Goal: Task Accomplishment & Management: Manage account settings

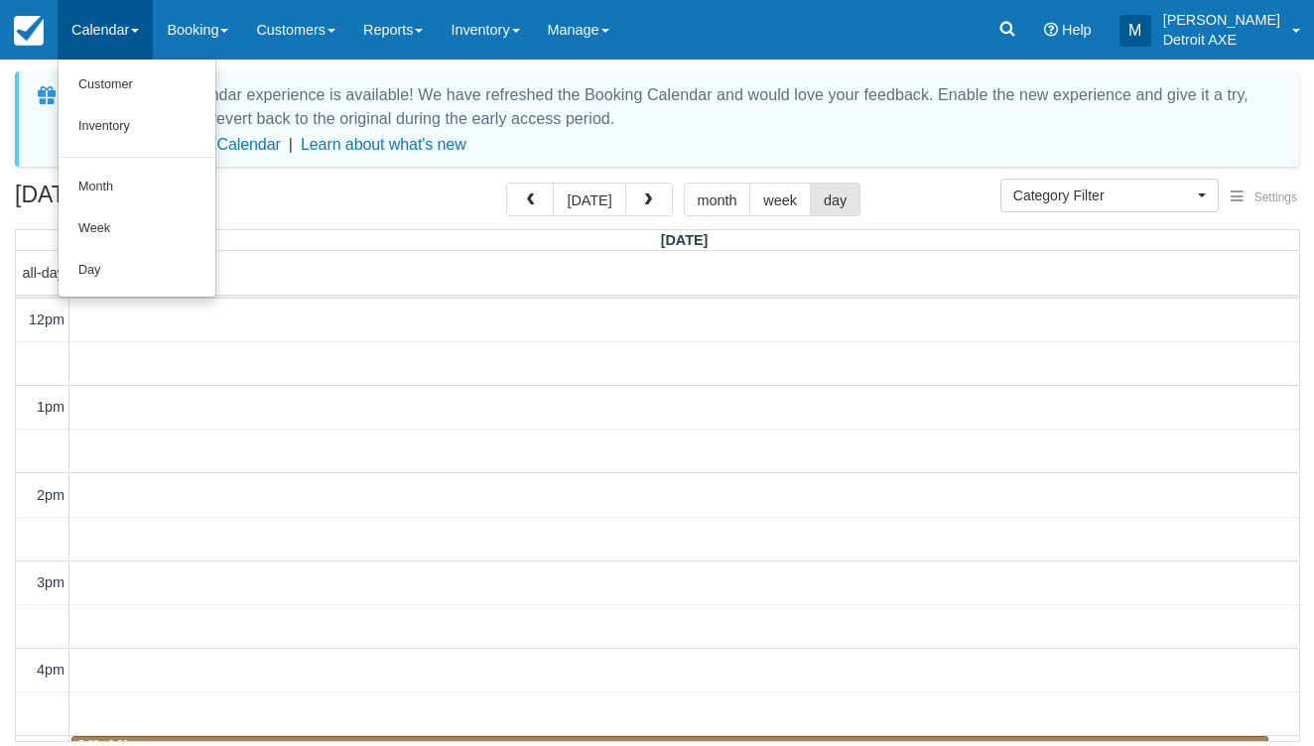
select select
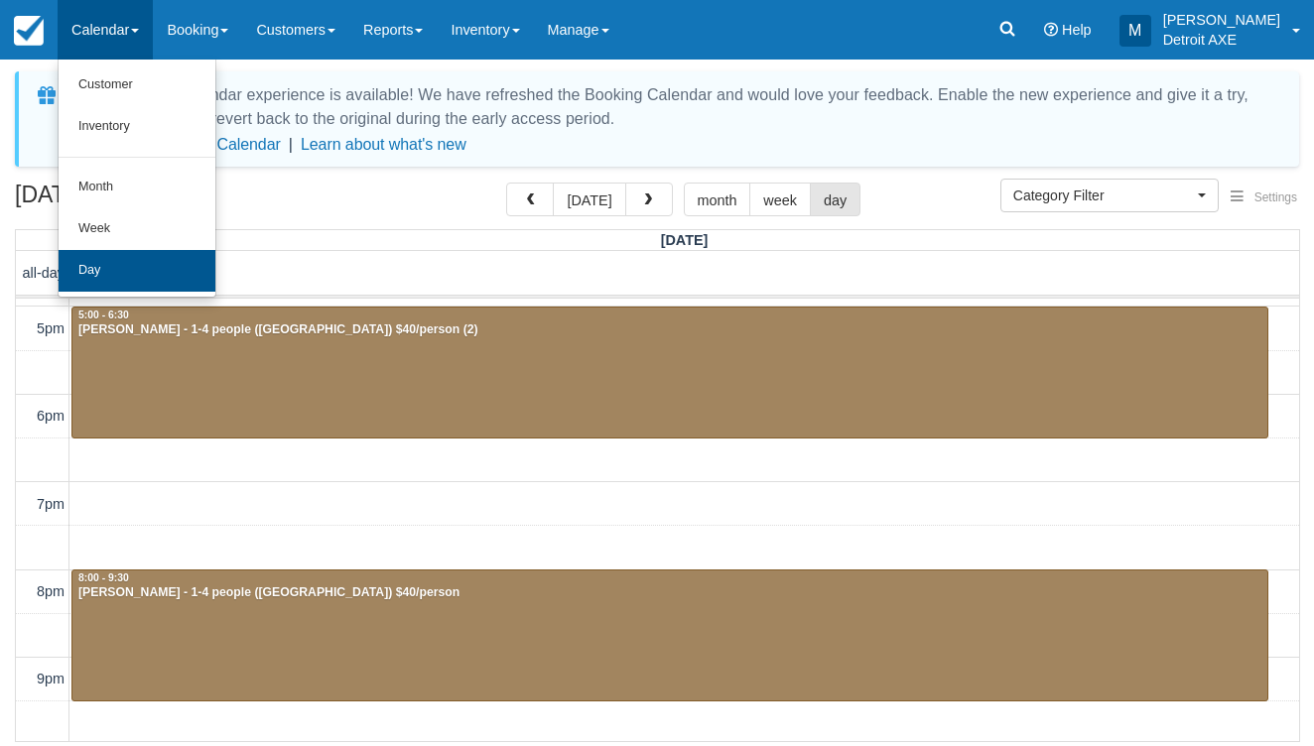
click at [121, 255] on link "Day" at bounding box center [137, 271] width 157 height 42
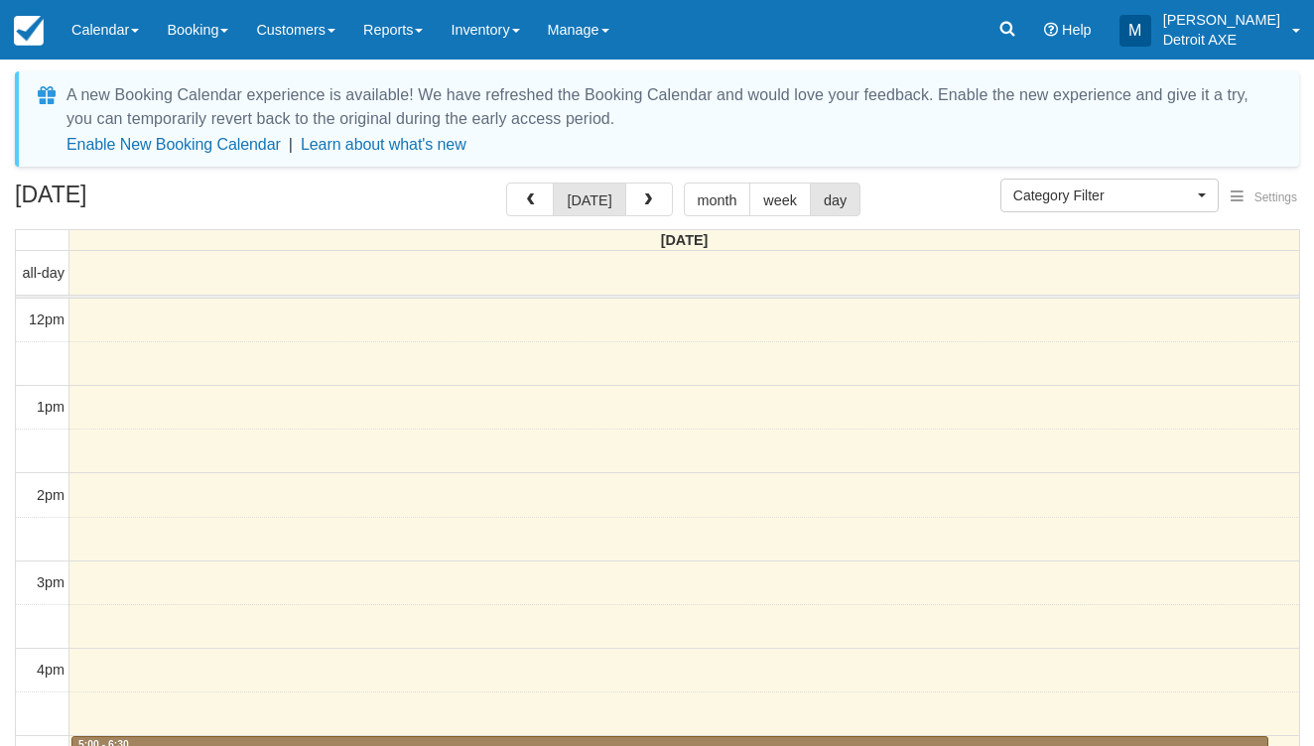
select select
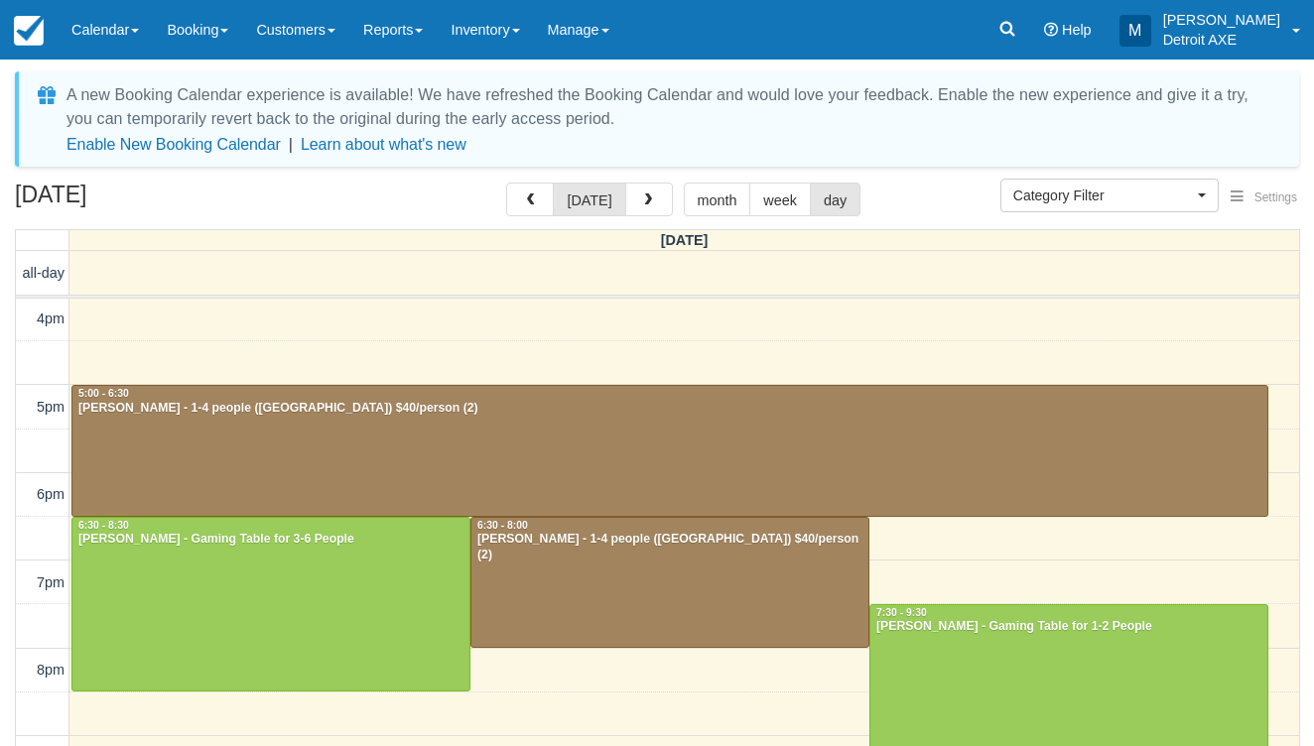
click at [389, 401] on div "[PERSON_NAME] - 1-4 people ([GEOGRAPHIC_DATA]) $40/person (2)" at bounding box center [669, 409] width 1185 height 16
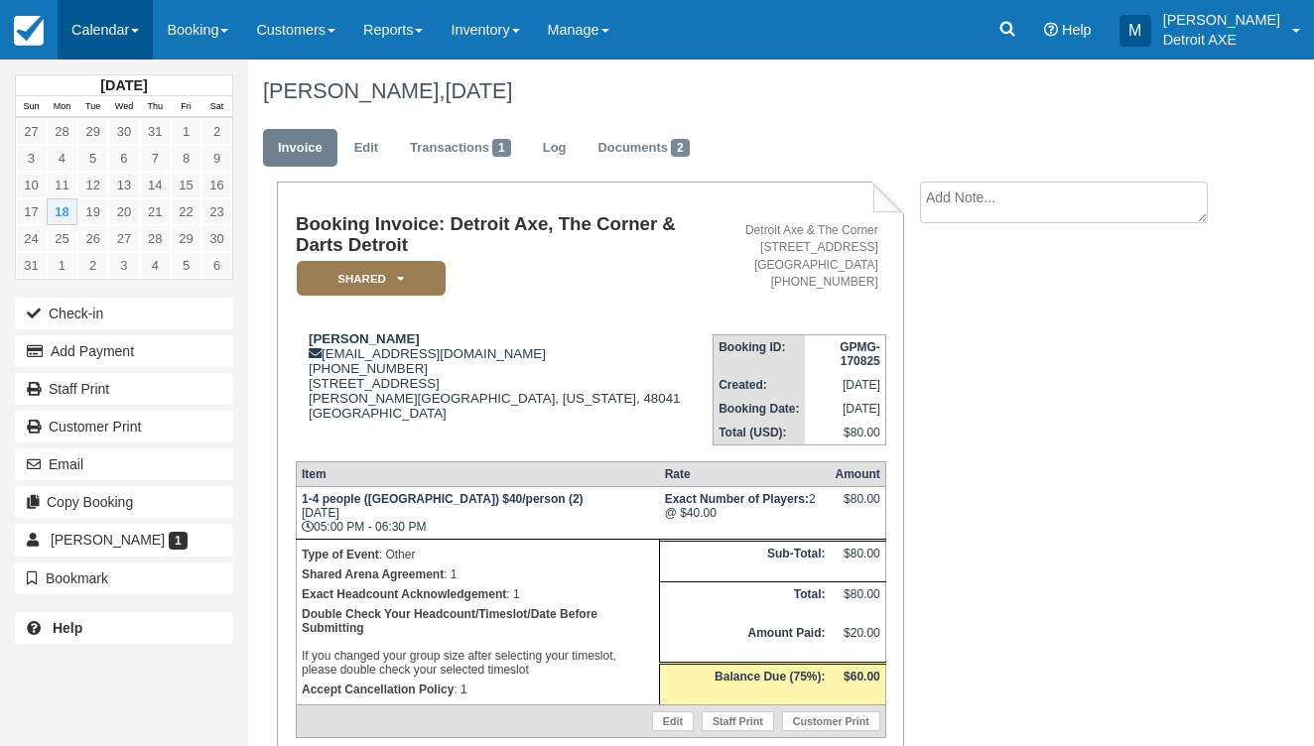
click at [129, 18] on link "Calendar" at bounding box center [105, 30] width 95 height 60
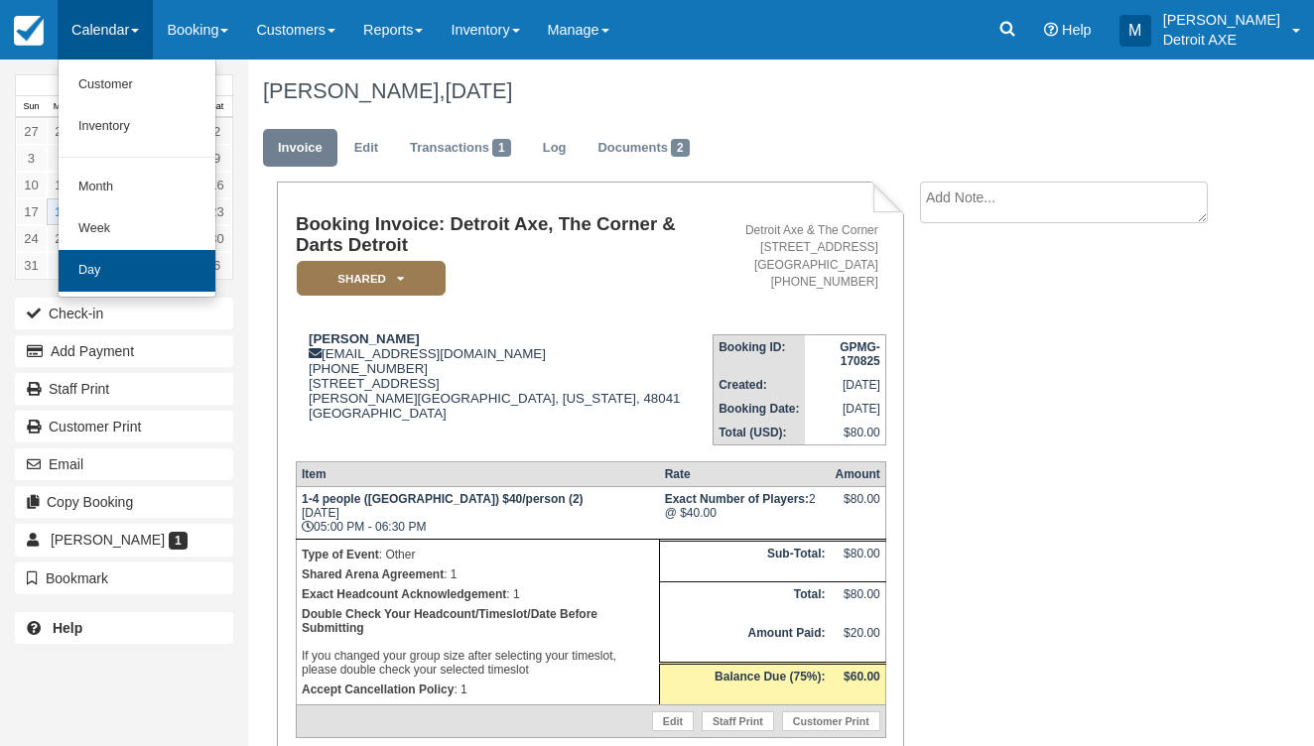
click at [154, 262] on link "Day" at bounding box center [137, 271] width 157 height 42
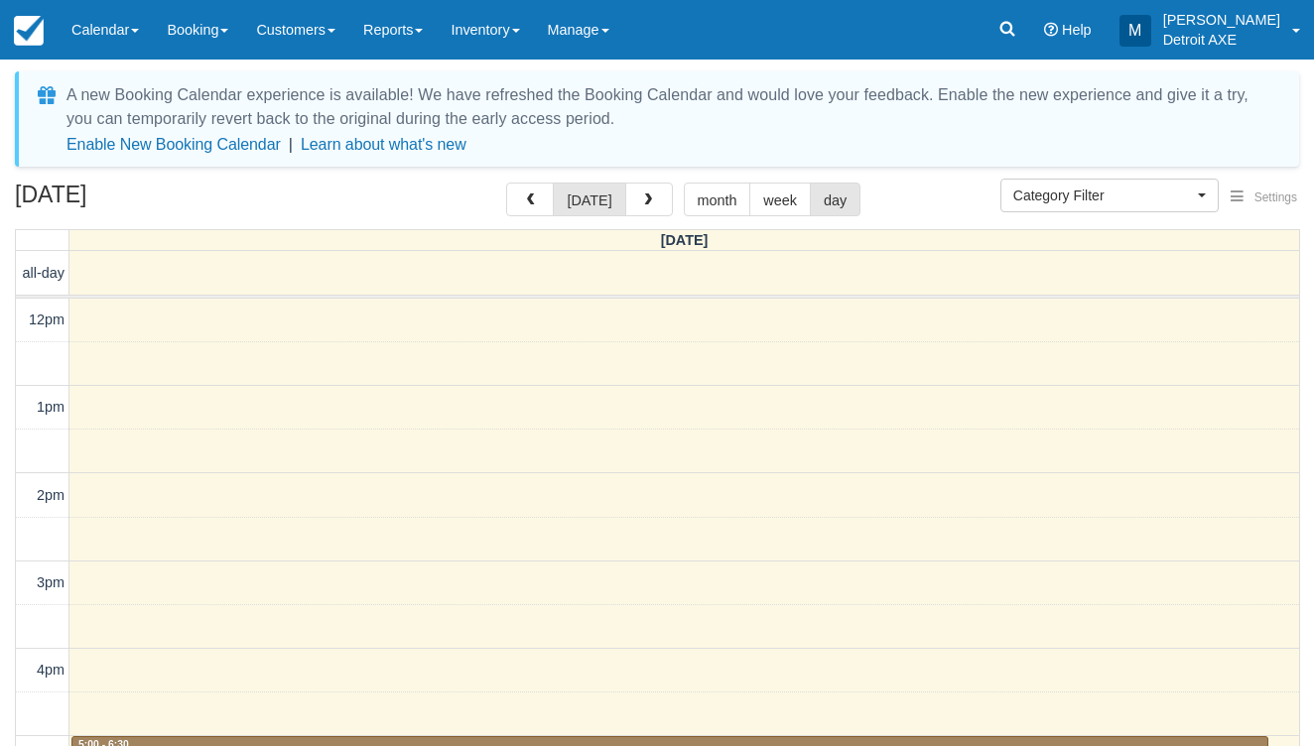
select select
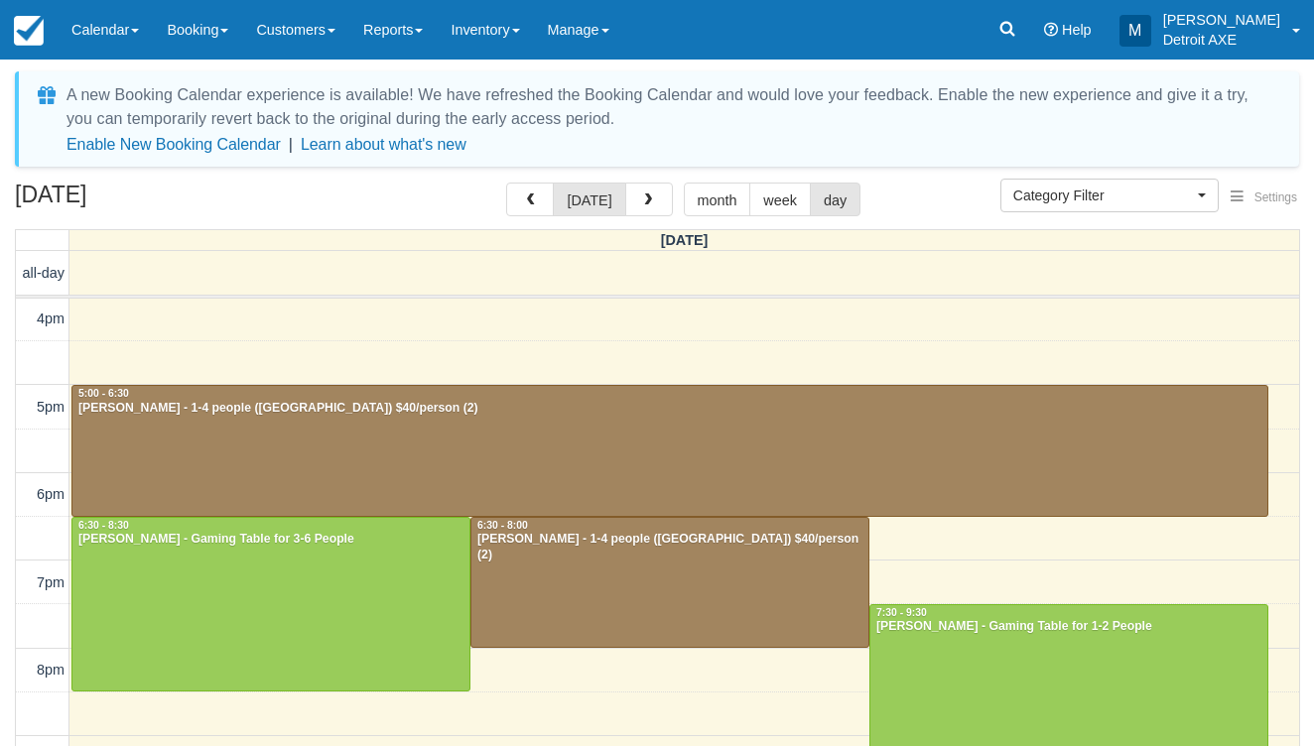
click at [563, 380] on div "12pm 1pm 2pm 3pm 4pm 5pm 6pm 7pm 8pm 9pm 10pm 11pm 5:00 - 6:30 Kevin Hughes - 1…" at bounding box center [657, 450] width 1283 height 1007
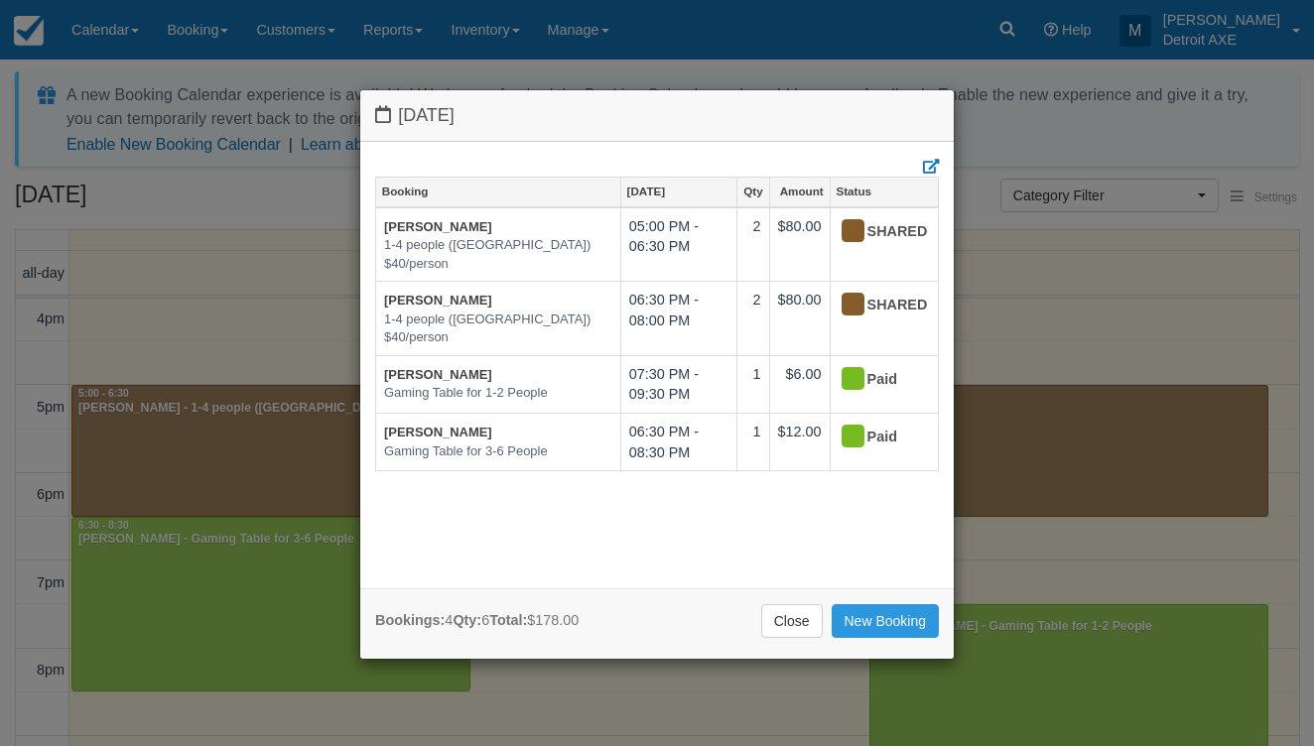
click at [560, 422] on div "Booking Aug 18 Qty Amount Status Kevin Hughes 1-4 people (Shared Arena) $40/per…" at bounding box center [657, 375] width 564 height 397
click at [800, 604] on link "Close" at bounding box center [792, 621] width 62 height 34
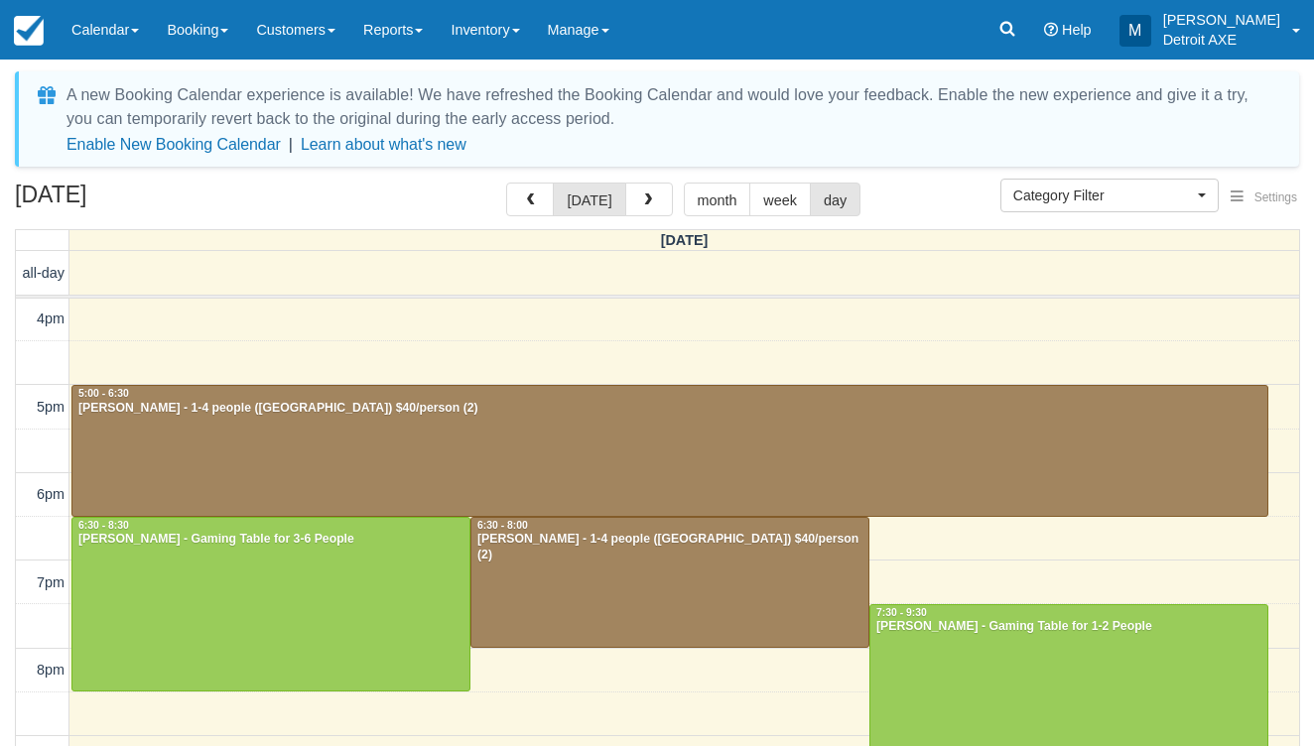
click at [757, 448] on div at bounding box center [669, 451] width 1195 height 130
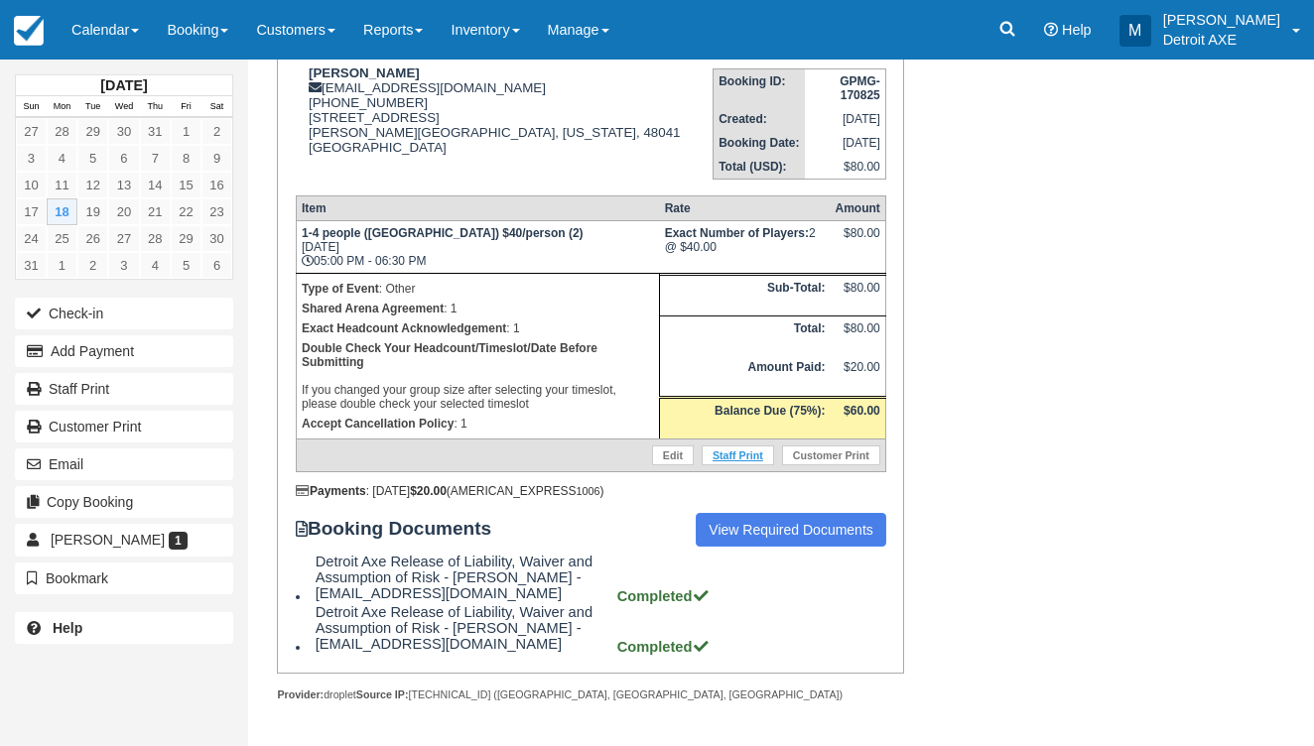
scroll to position [268, 0]
click at [68, 40] on link "Calendar" at bounding box center [105, 30] width 95 height 60
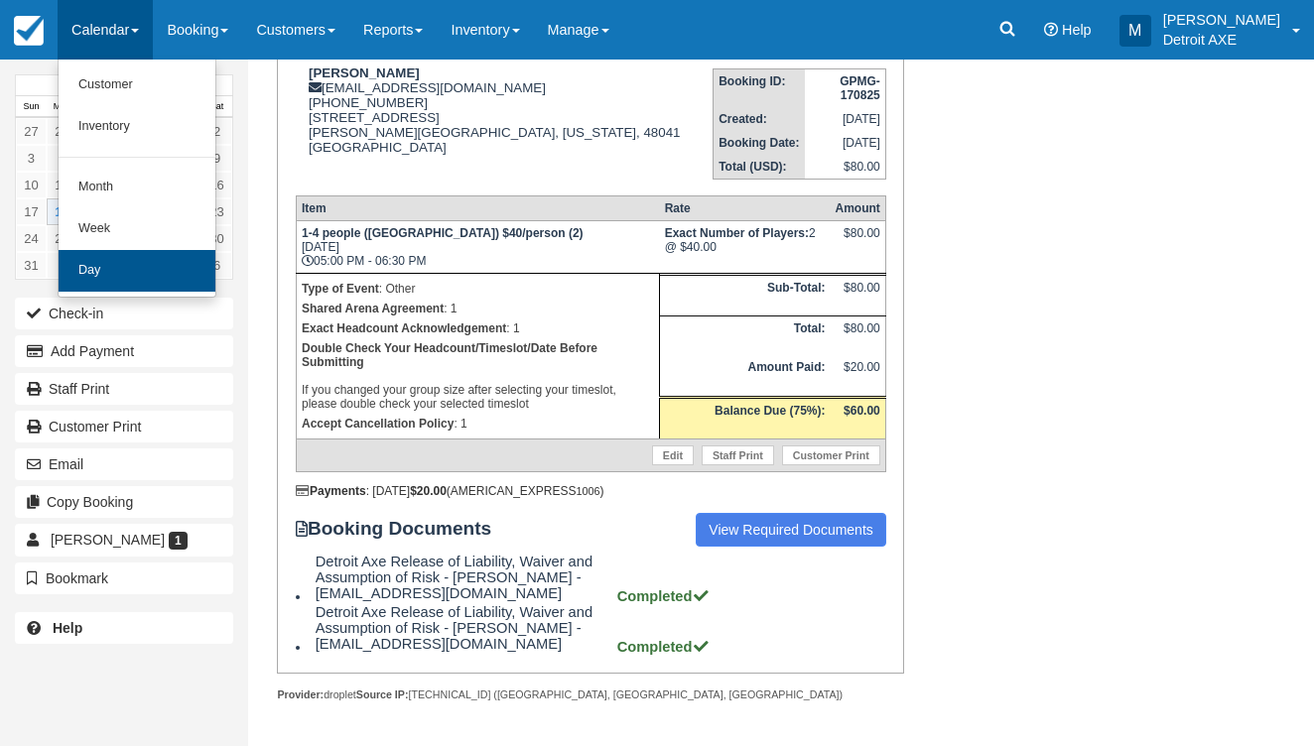
click at [145, 252] on link "Day" at bounding box center [137, 271] width 157 height 42
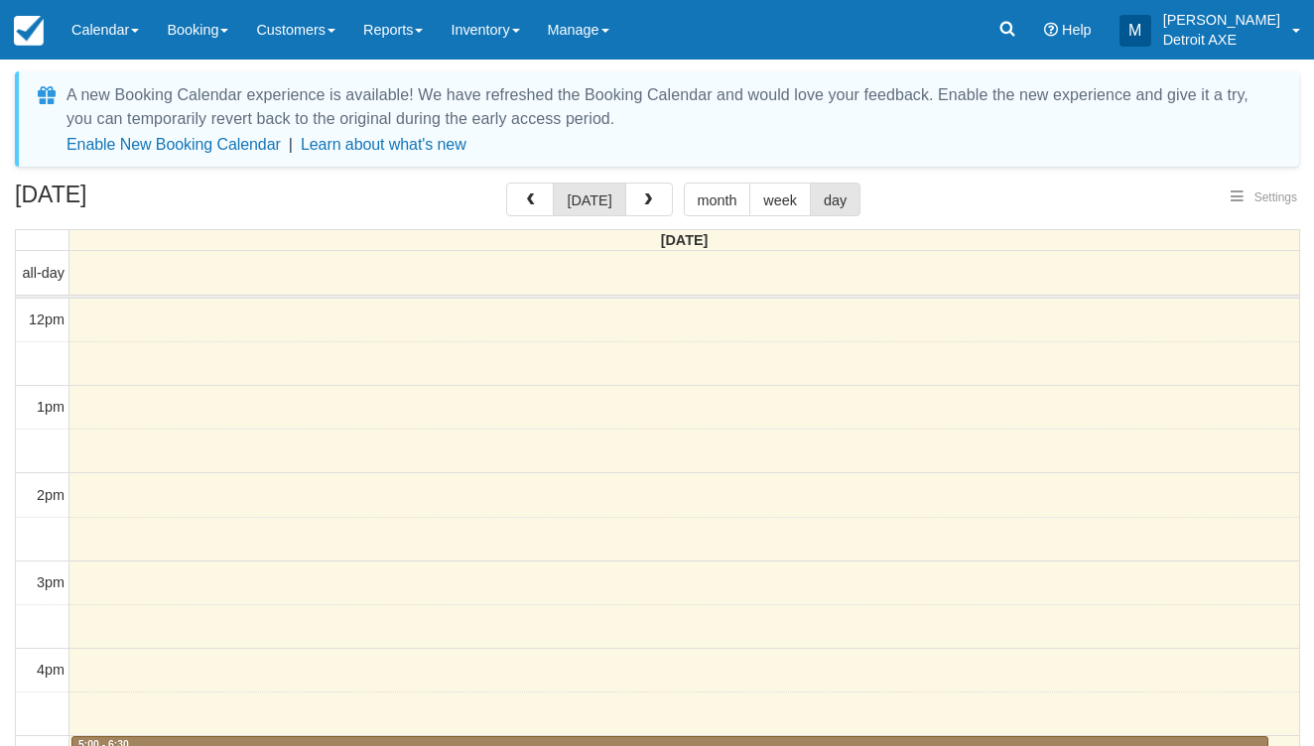
select select
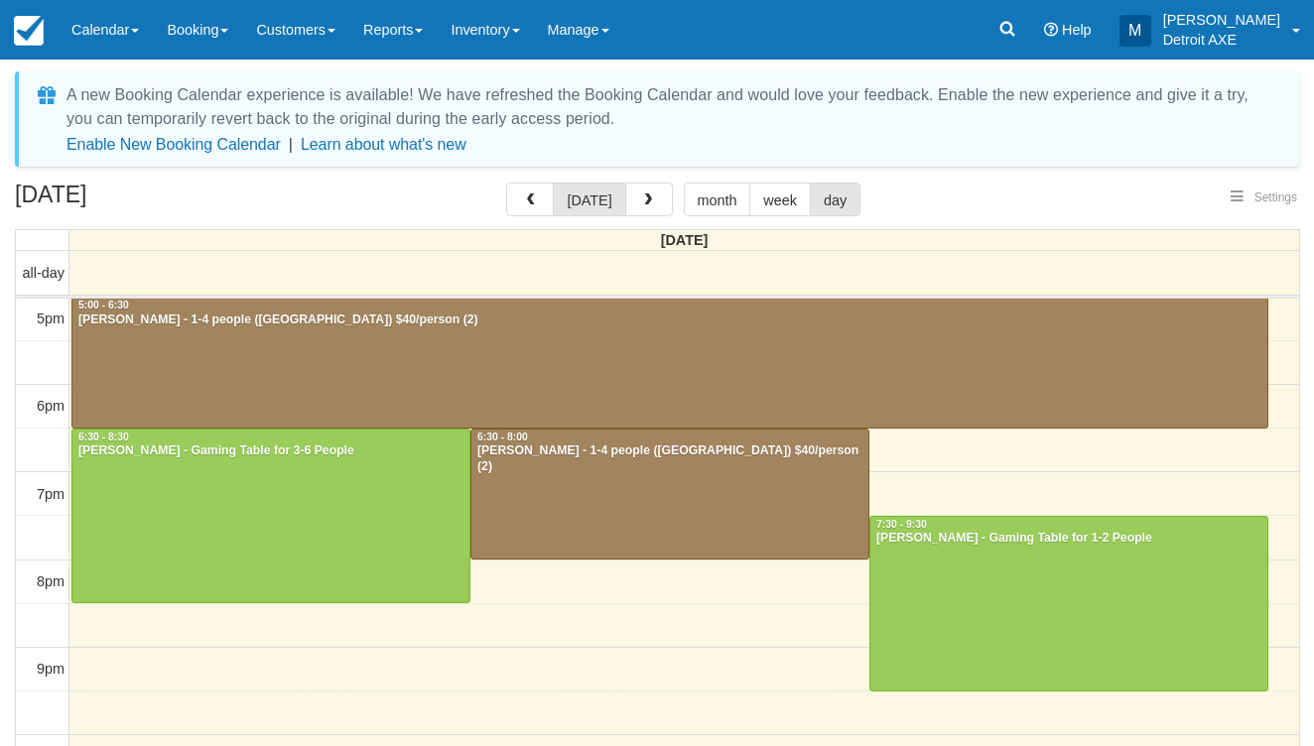
select select
click at [969, 537] on div "[PERSON_NAME] - Gaming Table for 1-2 People" at bounding box center [1068, 539] width 387 height 16
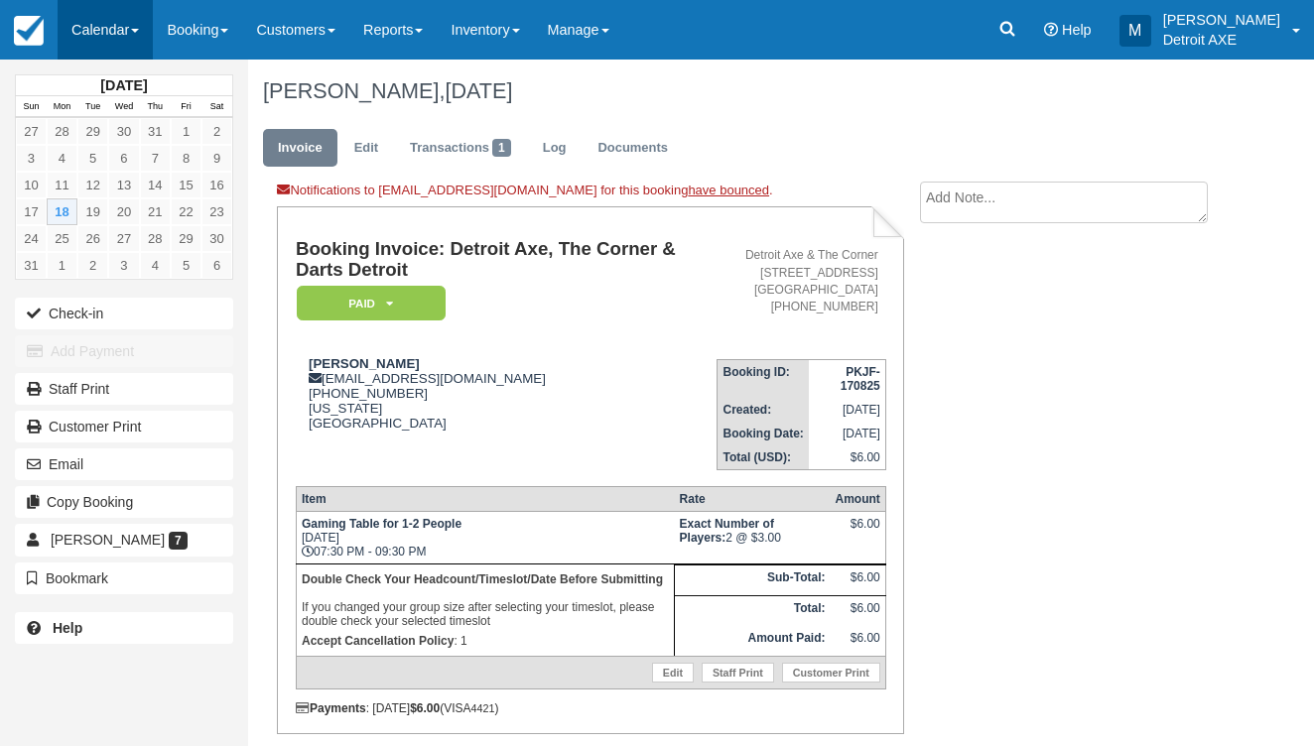
click at [86, 46] on link "Calendar" at bounding box center [105, 30] width 95 height 60
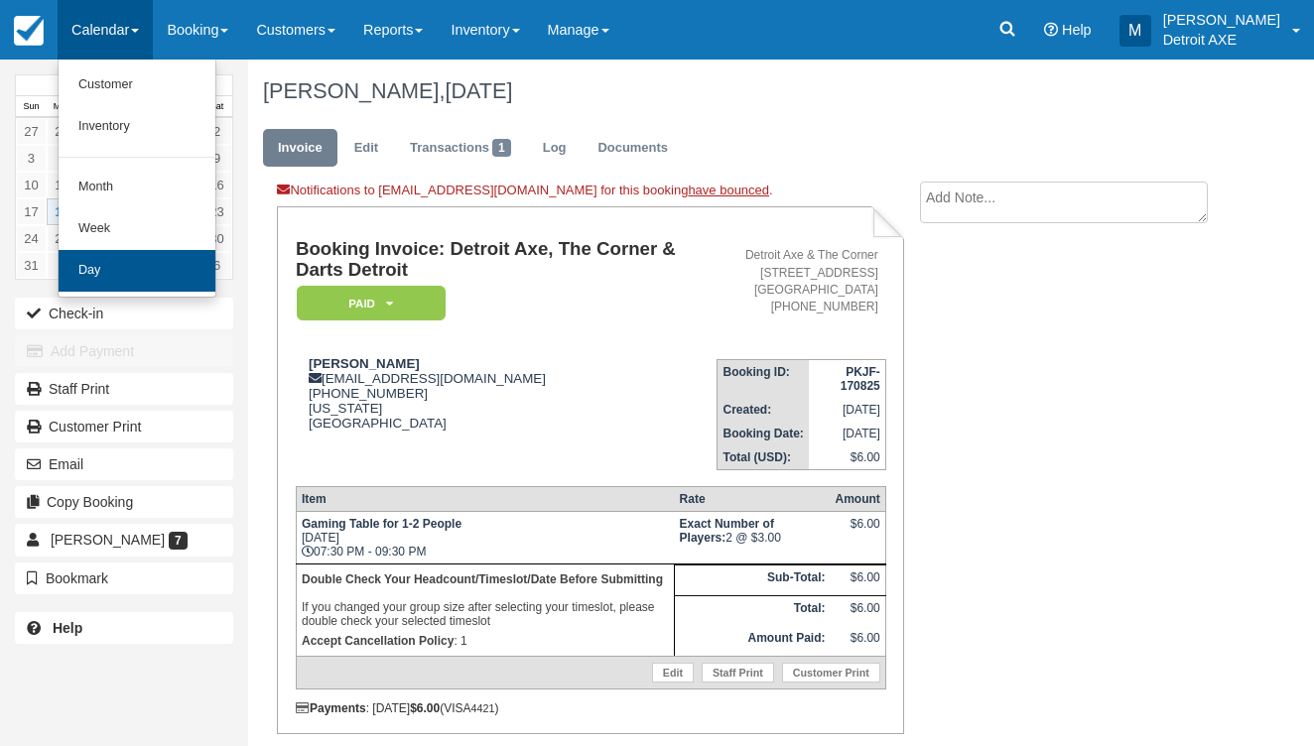
click at [150, 268] on link "Day" at bounding box center [137, 271] width 157 height 42
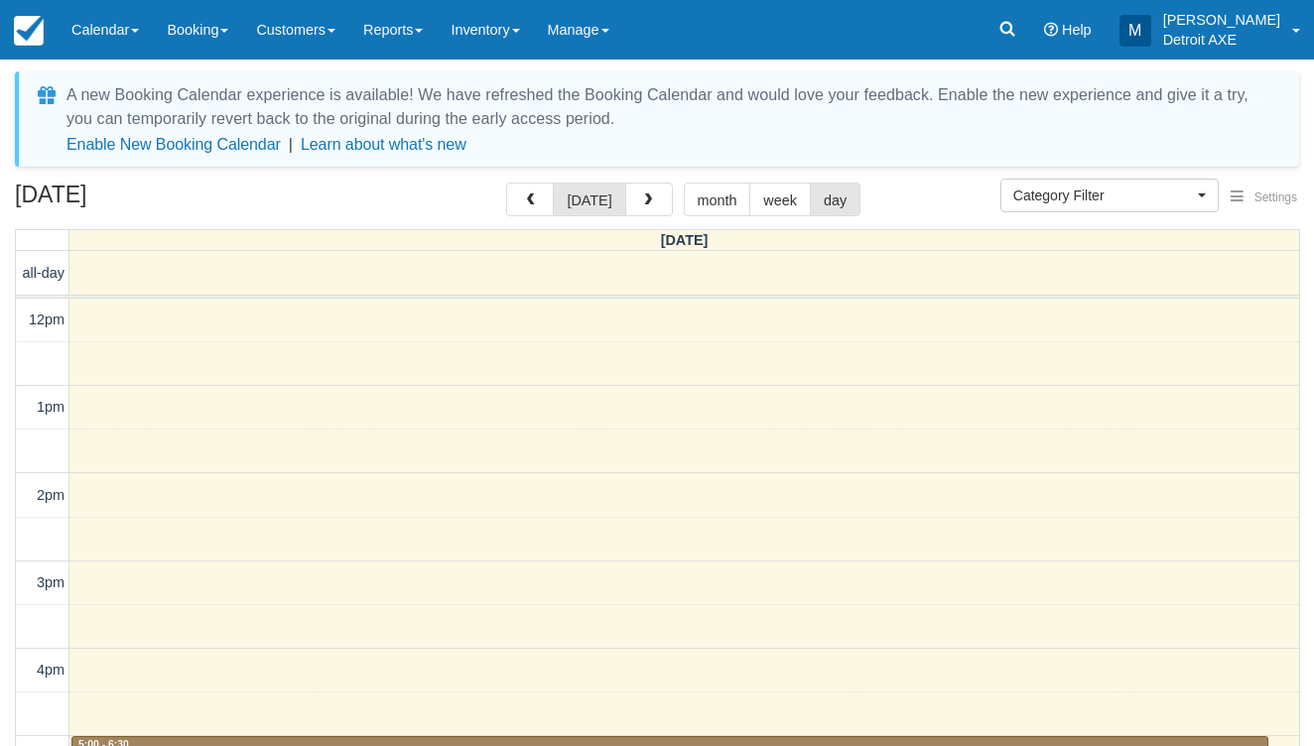
select select
